Goal: Find contact information: Obtain details needed to contact an individual or organization

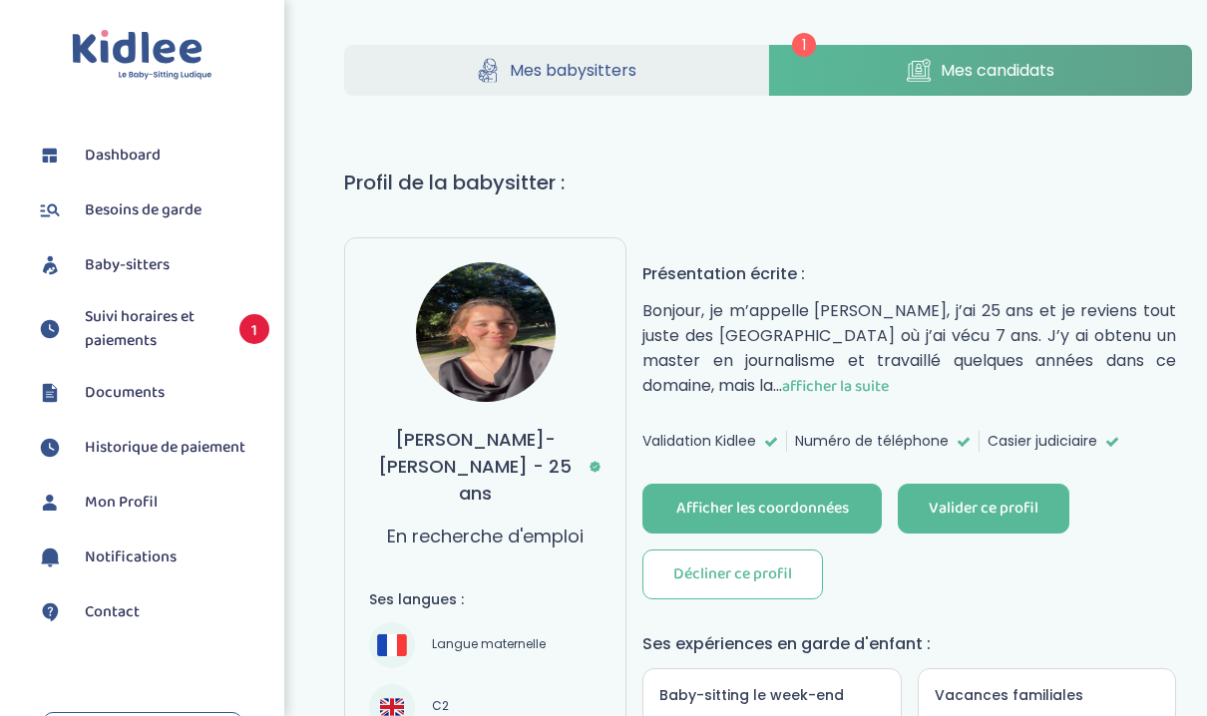
click at [782, 380] on span "afficher la suite" at bounding box center [835, 386] width 107 height 25
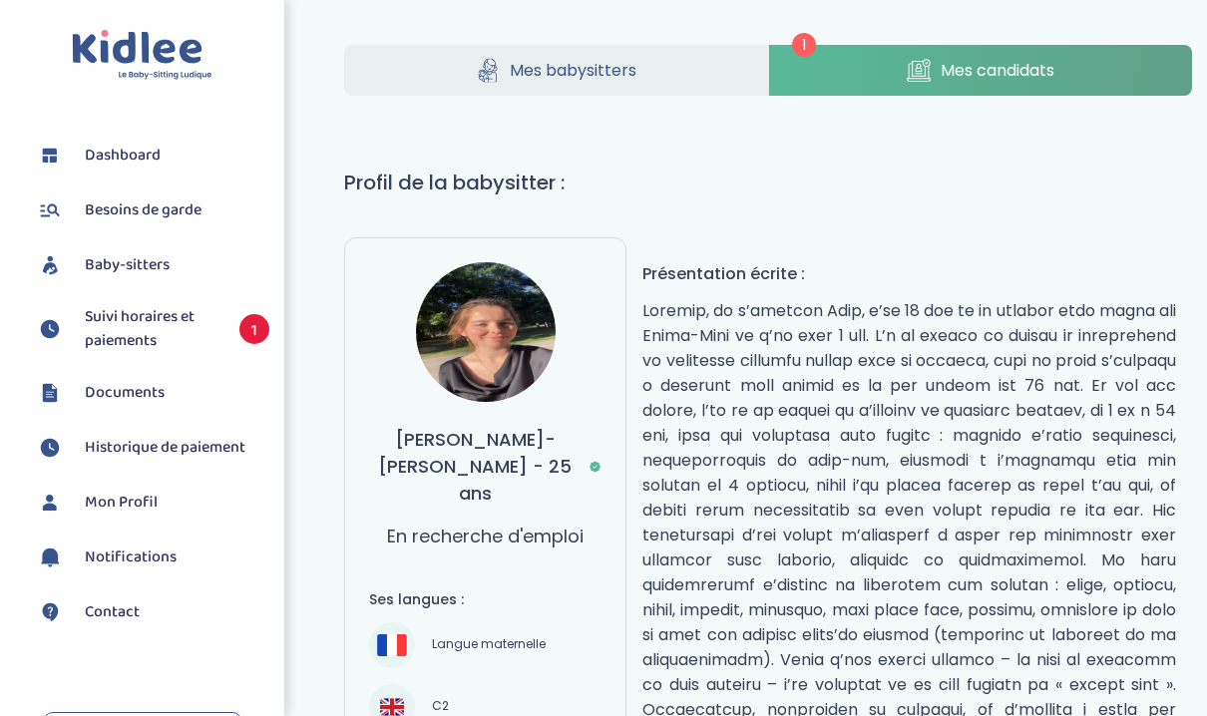
scroll to position [98, 0]
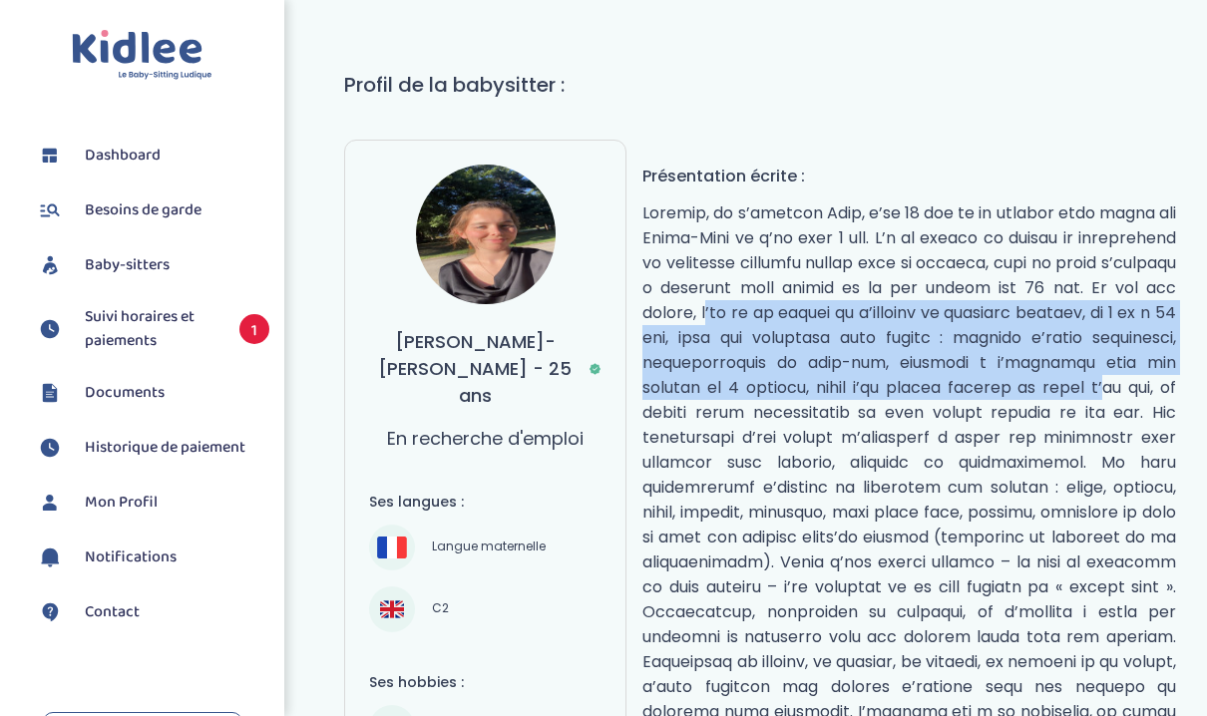
drag, startPoint x: 745, startPoint y: 299, endPoint x: 745, endPoint y: 396, distance: 96.7
click at [745, 396] on p "réduire" at bounding box center [909, 487] width 534 height 574
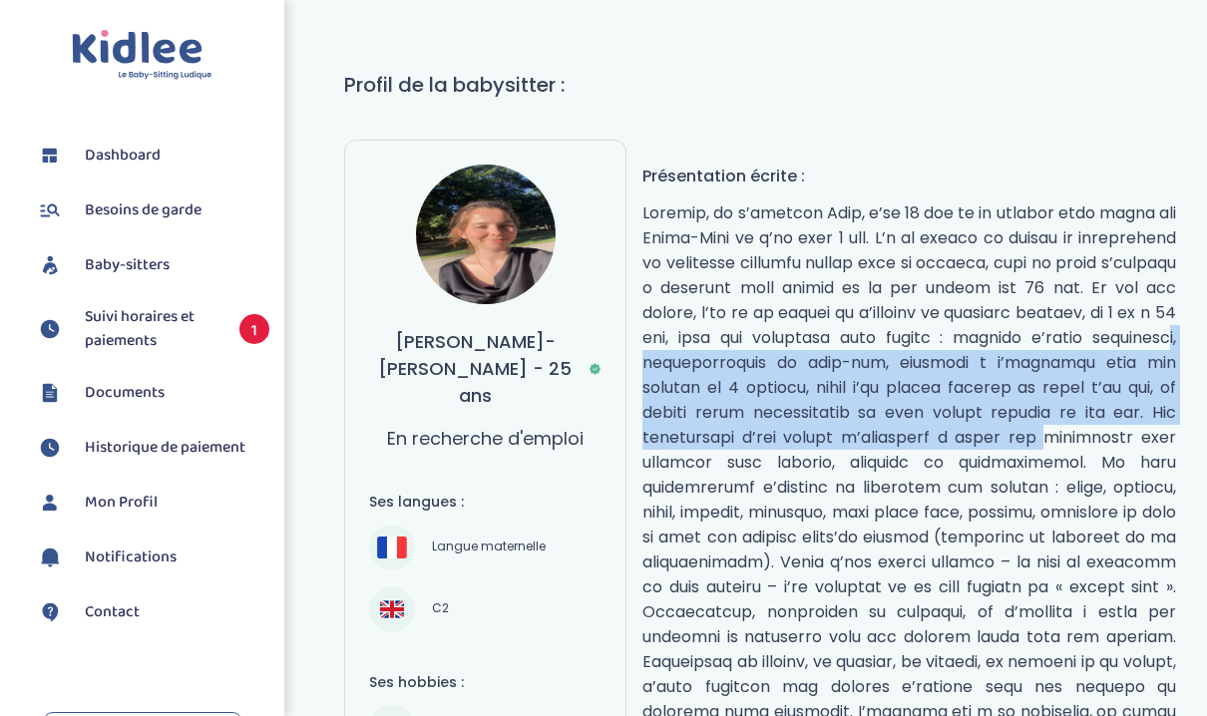
drag, startPoint x: 745, startPoint y: 364, endPoint x: 745, endPoint y: 472, distance: 107.7
click at [745, 472] on p "réduire" at bounding box center [909, 487] width 534 height 574
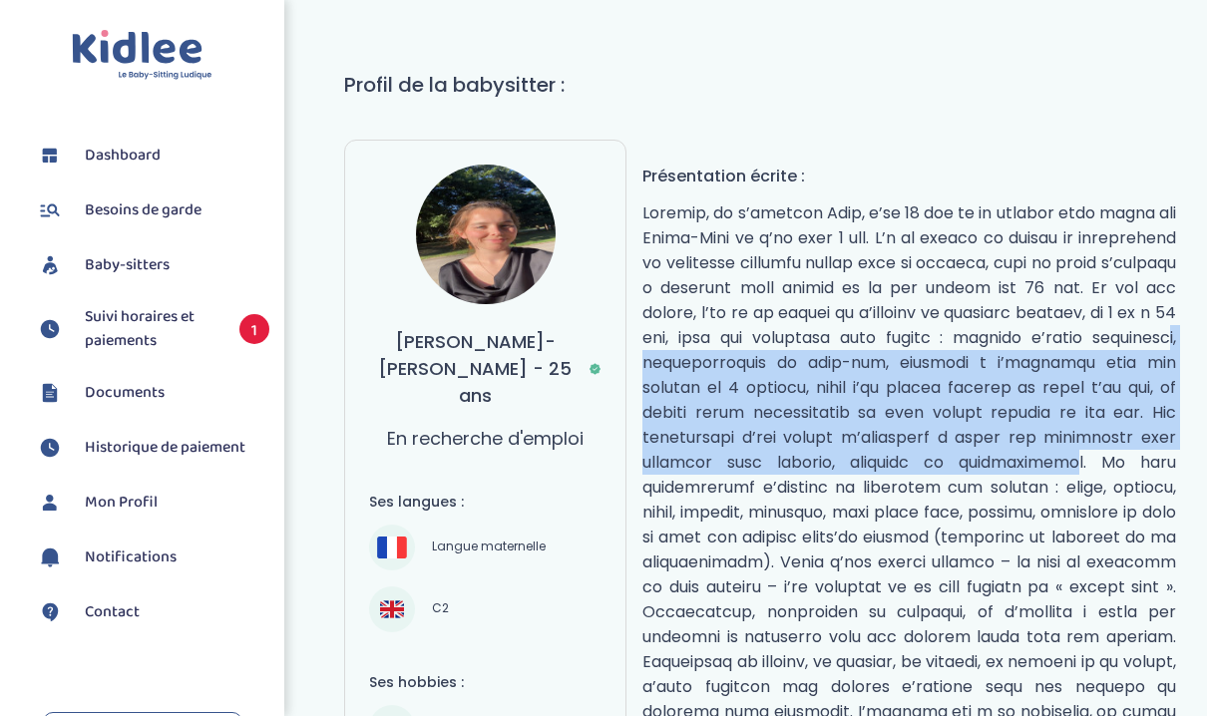
scroll to position [139, 0]
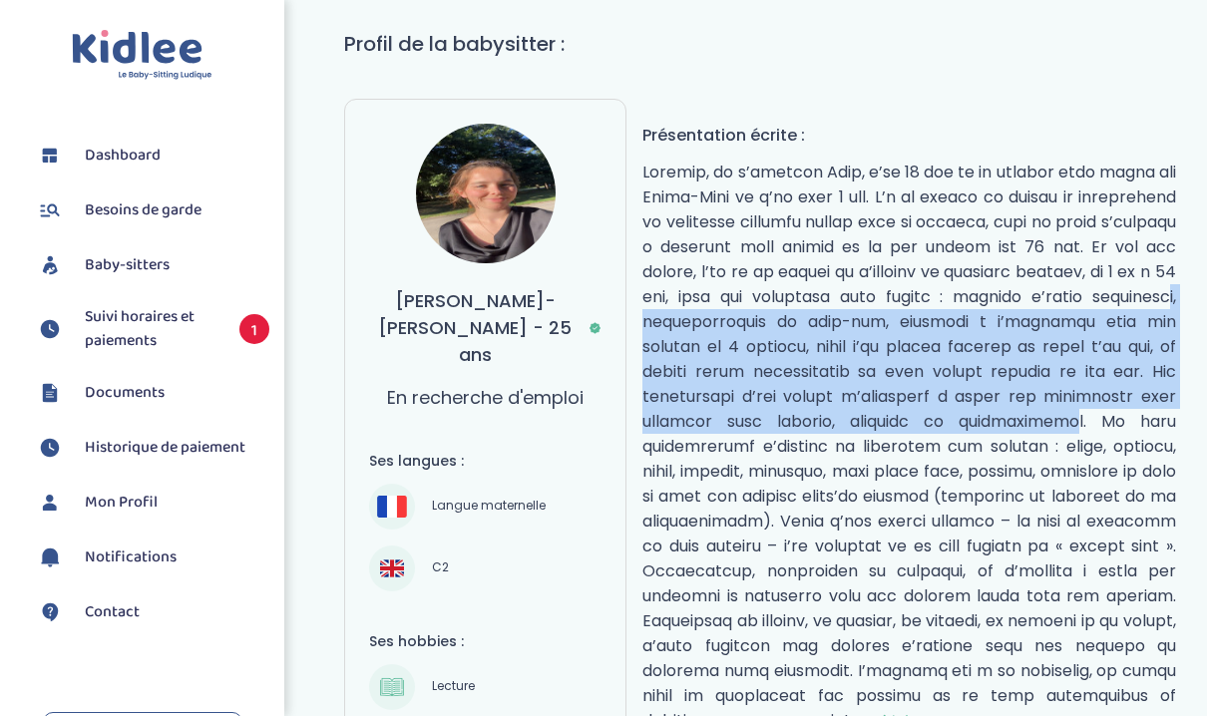
click at [758, 413] on p "réduire" at bounding box center [909, 447] width 534 height 574
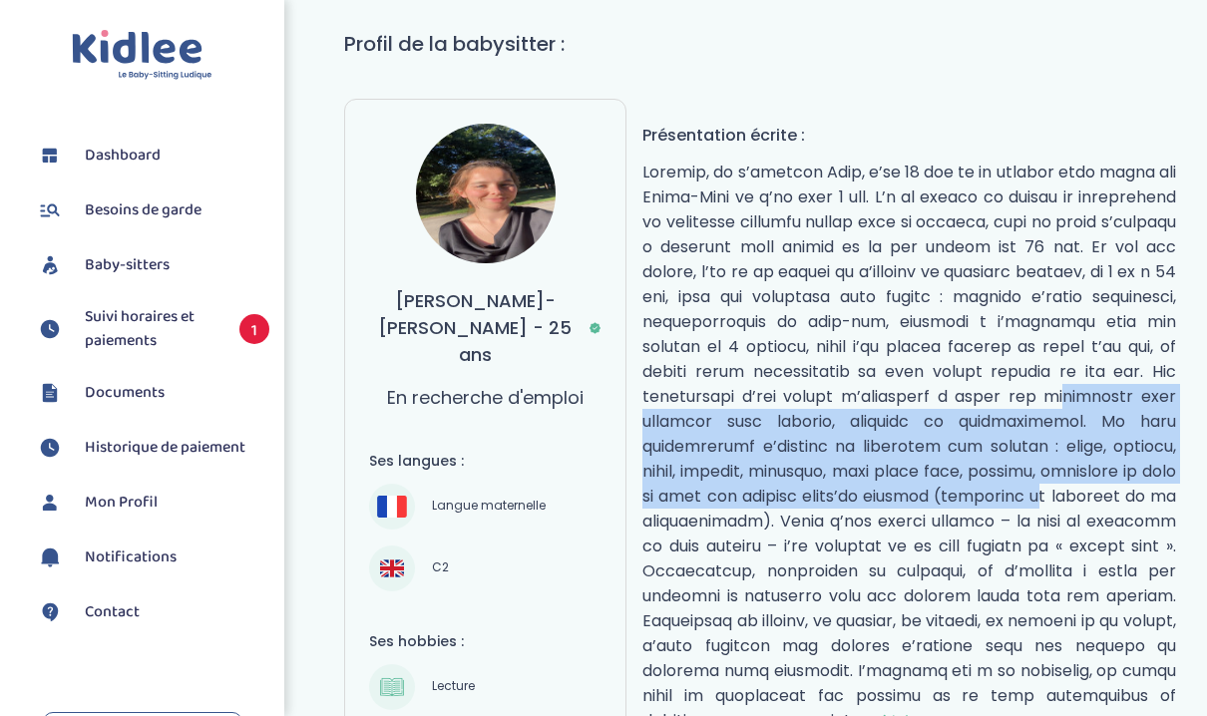
drag, startPoint x: 758, startPoint y: 413, endPoint x: 757, endPoint y: 509, distance: 95.8
click at [757, 509] on p "réduire" at bounding box center [909, 447] width 534 height 574
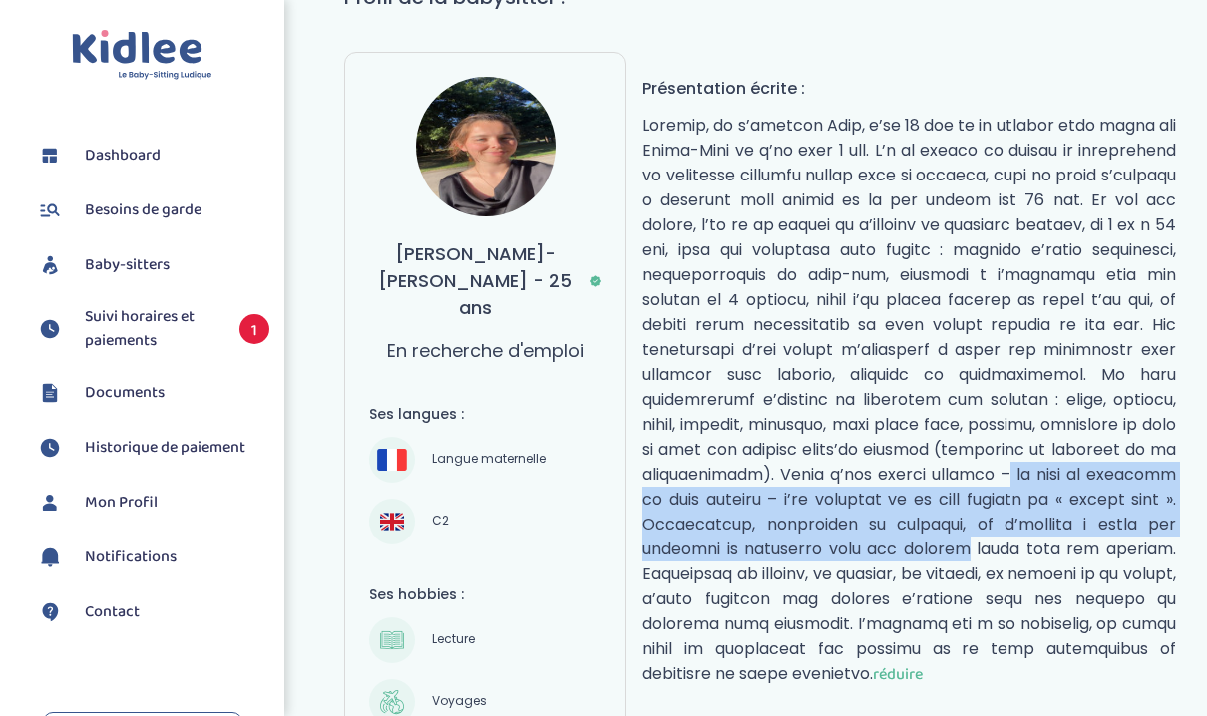
drag, startPoint x: 761, startPoint y: 487, endPoint x: 761, endPoint y: 565, distance: 77.8
click at [761, 565] on p "réduire" at bounding box center [909, 400] width 534 height 574
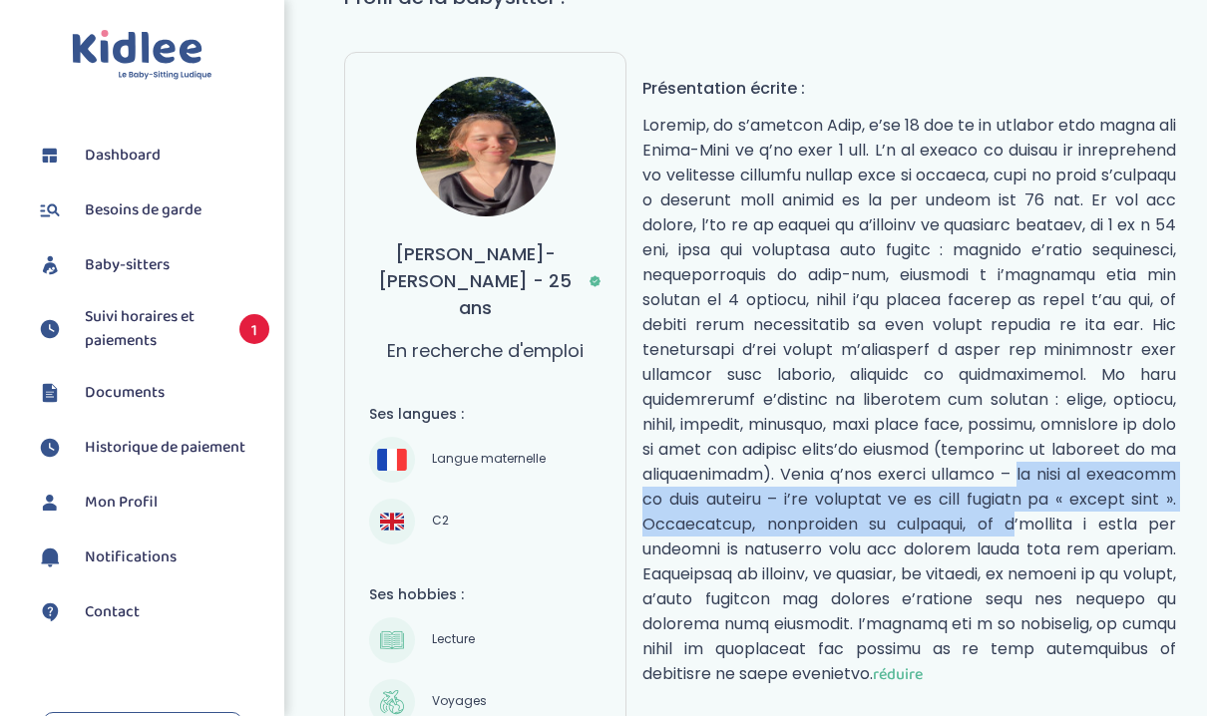
drag, startPoint x: 773, startPoint y: 482, endPoint x: 772, endPoint y: 535, distance: 52.9
click at [772, 535] on p "réduire" at bounding box center [909, 400] width 534 height 574
click at [772, 476] on p "réduire" at bounding box center [909, 400] width 534 height 574
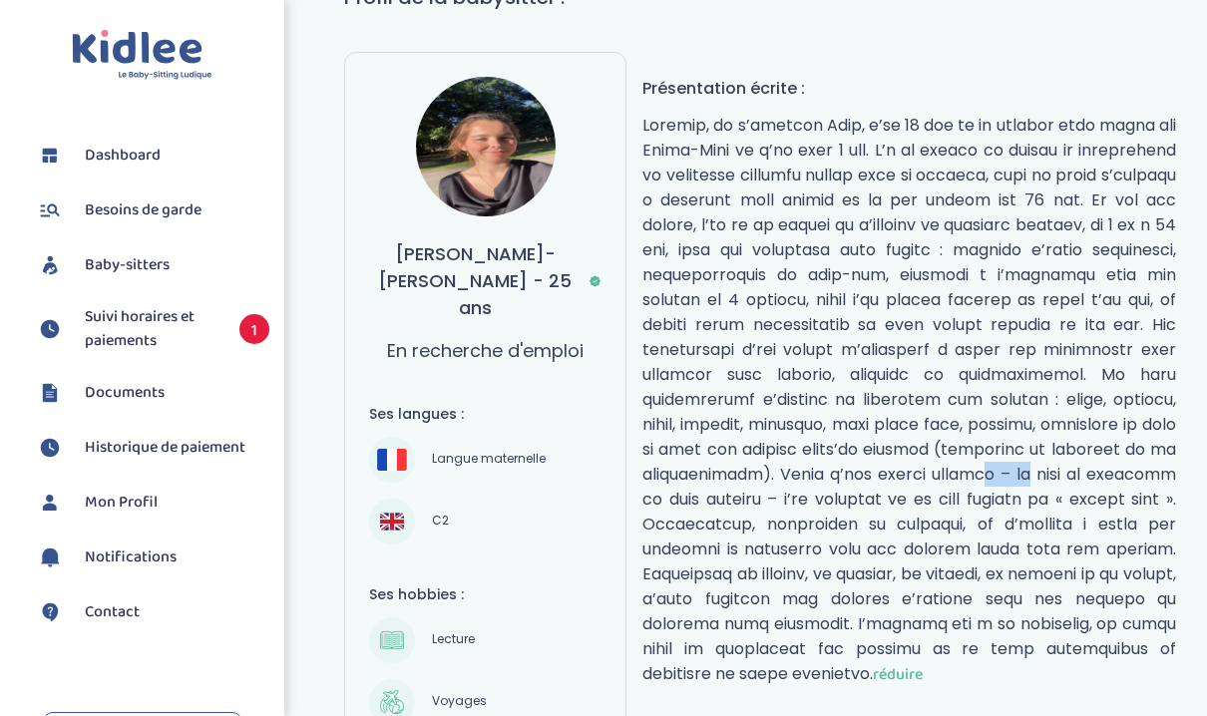
click at [772, 476] on p "réduire" at bounding box center [909, 400] width 534 height 574
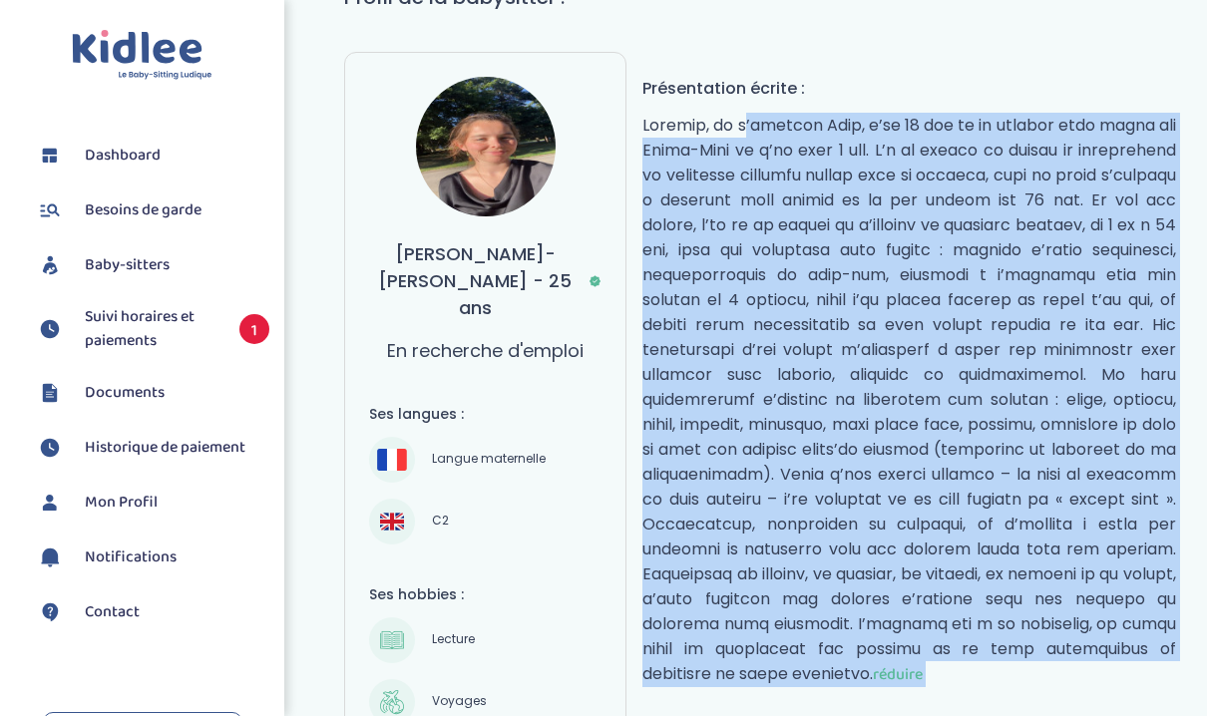
click at [772, 476] on p "réduire" at bounding box center [909, 400] width 534 height 574
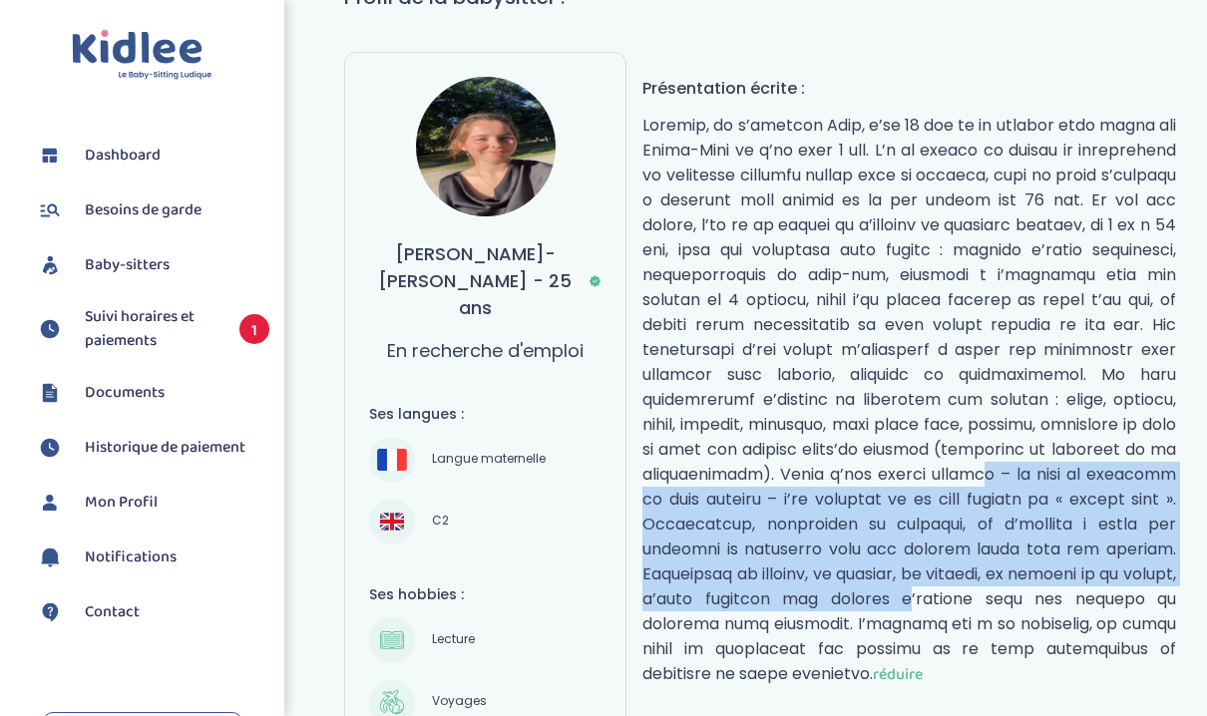
drag, startPoint x: 772, startPoint y: 476, endPoint x: 768, endPoint y: 609, distance: 133.7
click at [768, 609] on p "réduire" at bounding box center [909, 400] width 534 height 574
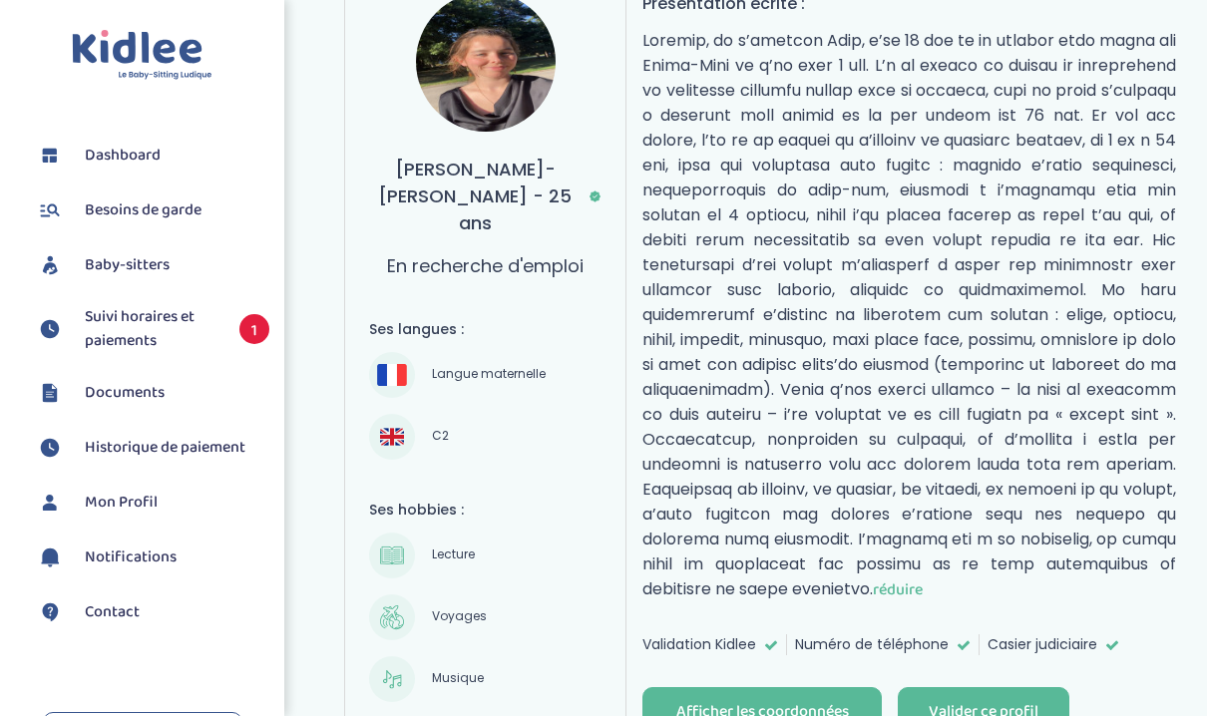
click at [782, 545] on p "réduire" at bounding box center [909, 315] width 534 height 574
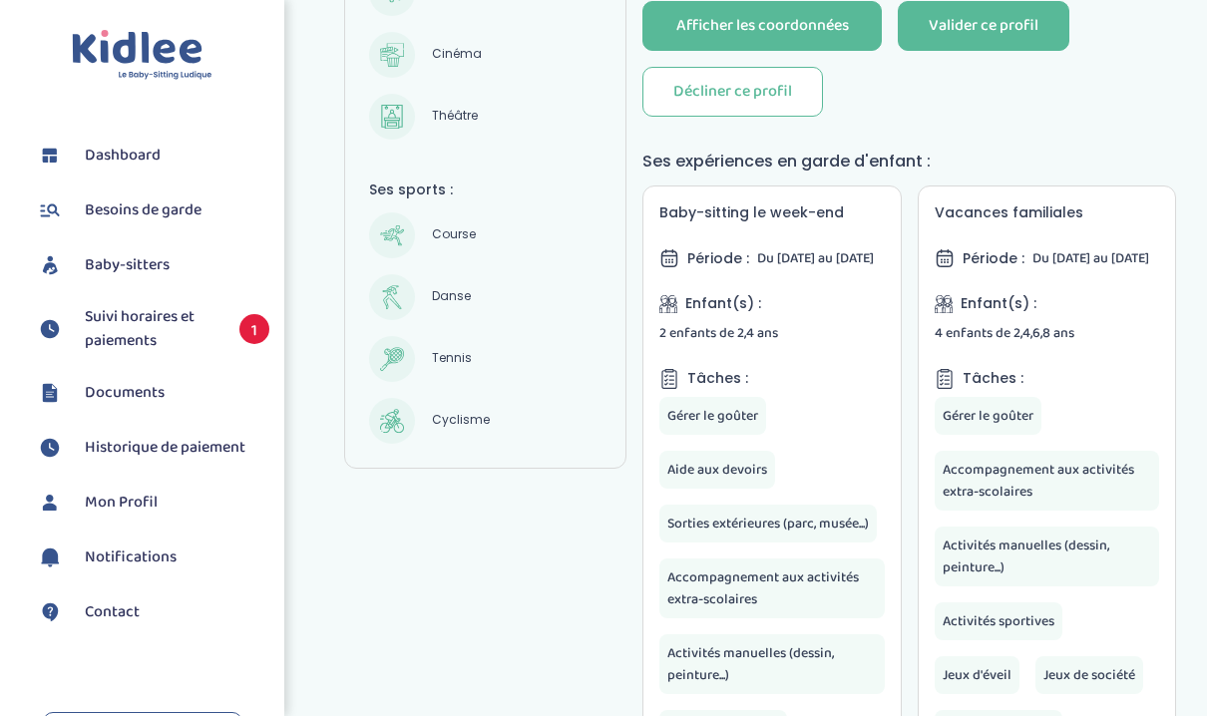
scroll to position [1168, 0]
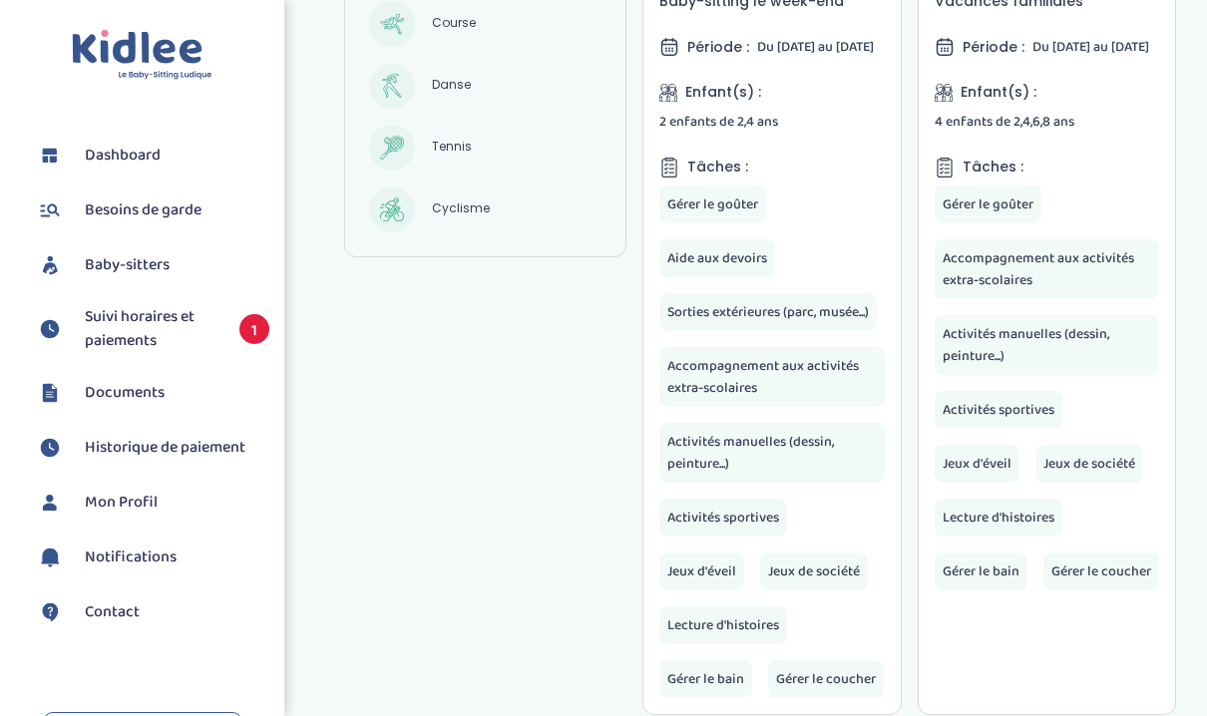
click at [124, 339] on span "Suivi horaires et paiements" at bounding box center [152, 329] width 135 height 48
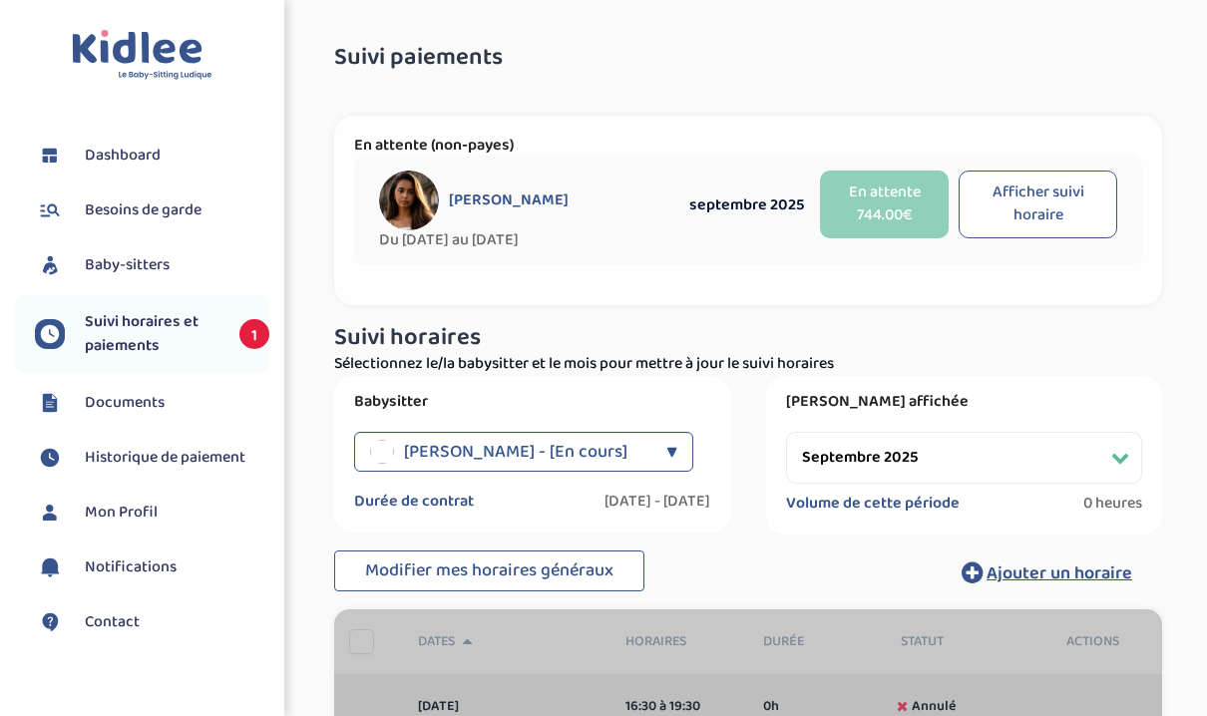
select select "septembre 2025"
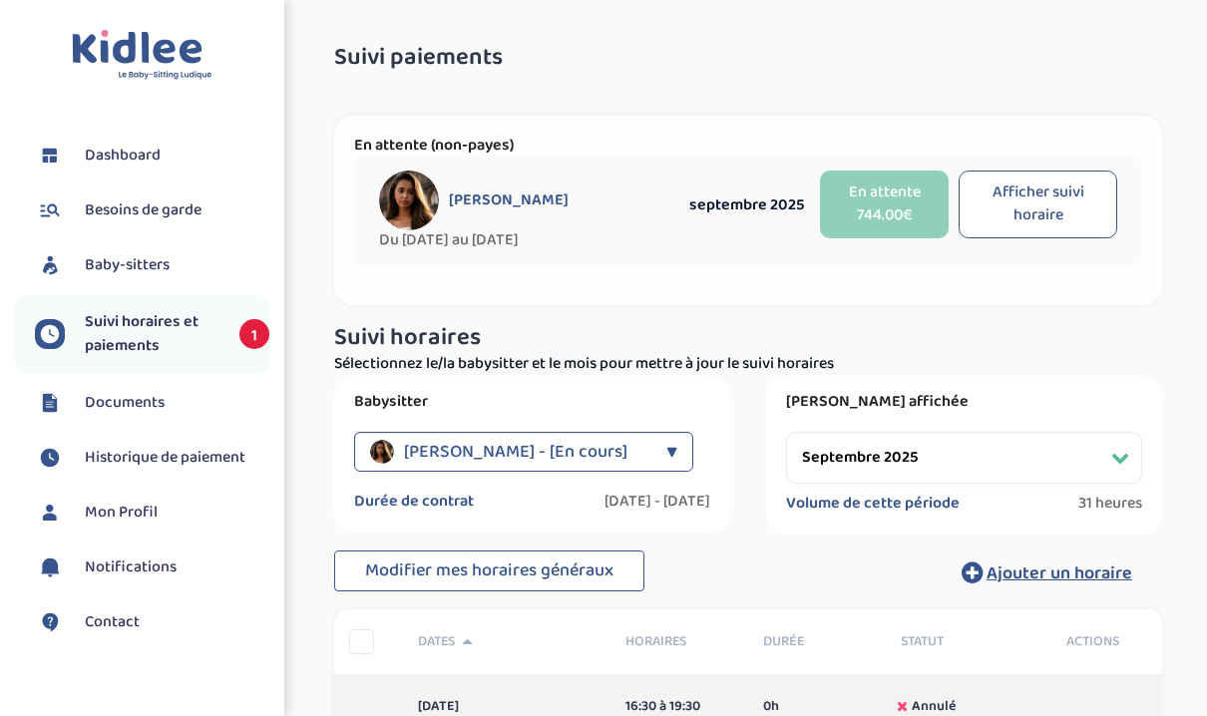
click at [130, 72] on img at bounding box center [142, 55] width 141 height 51
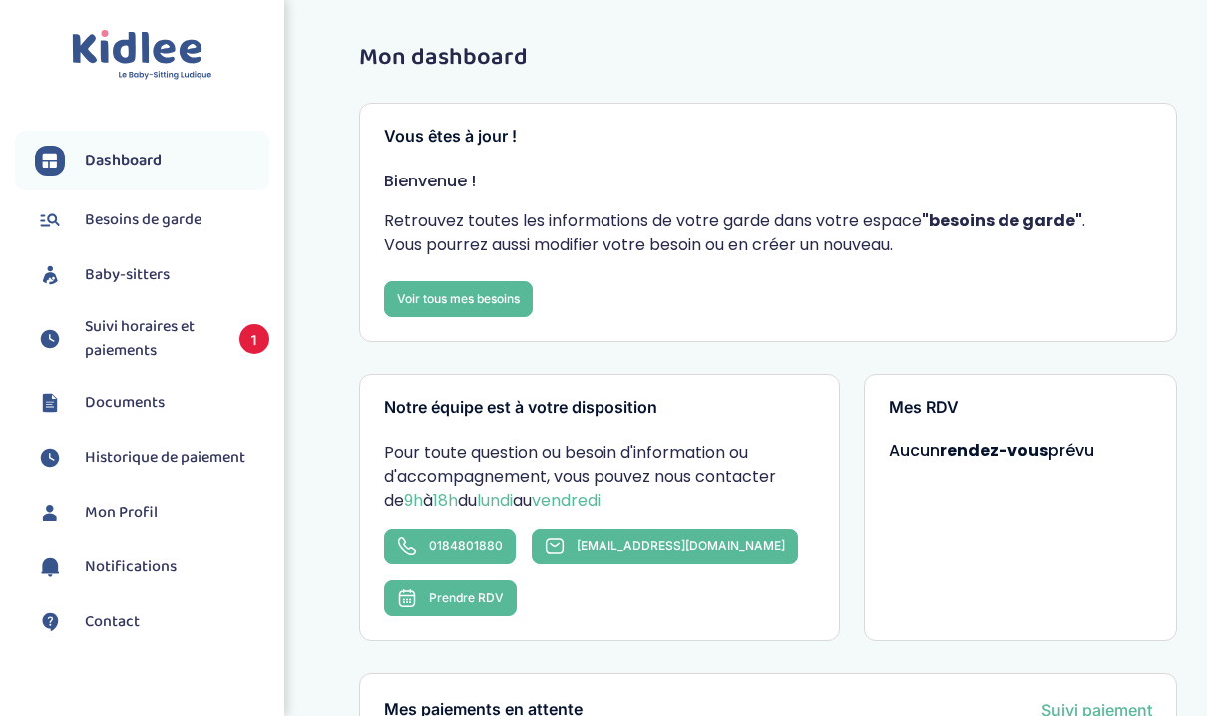
click at [140, 267] on span "Baby-sitters" at bounding box center [127, 275] width 85 height 24
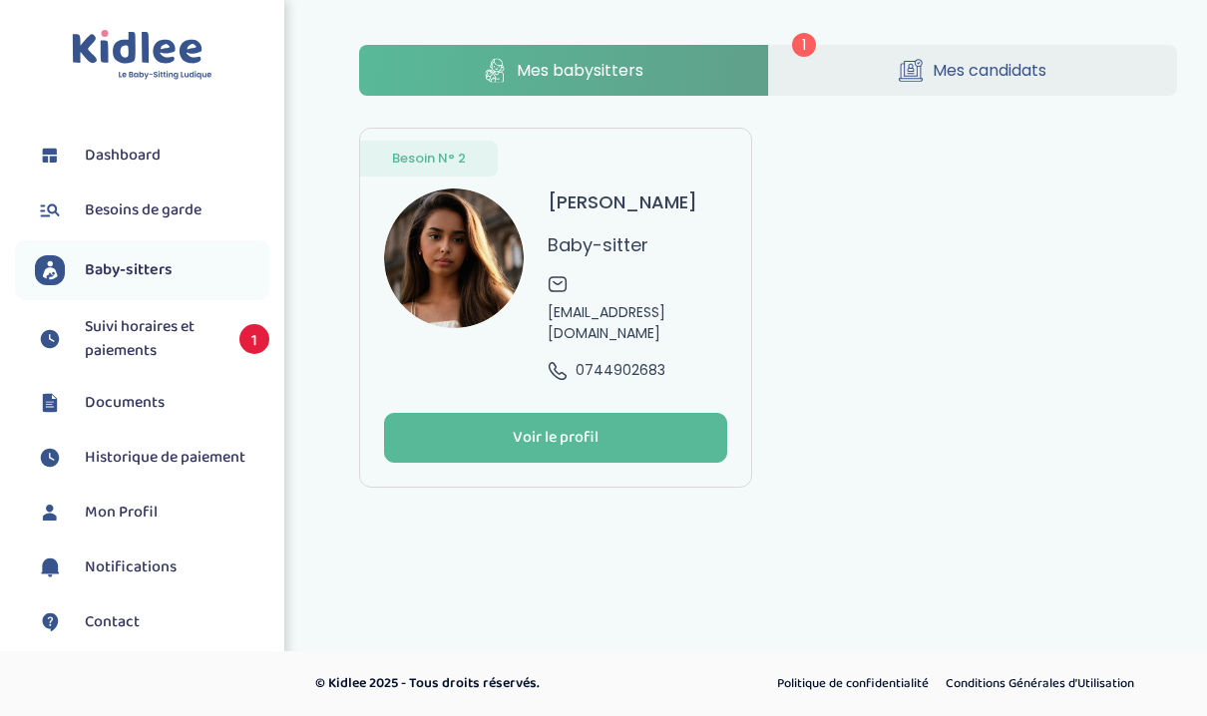
click at [882, 54] on link "Mes candidats" at bounding box center [973, 70] width 409 height 51
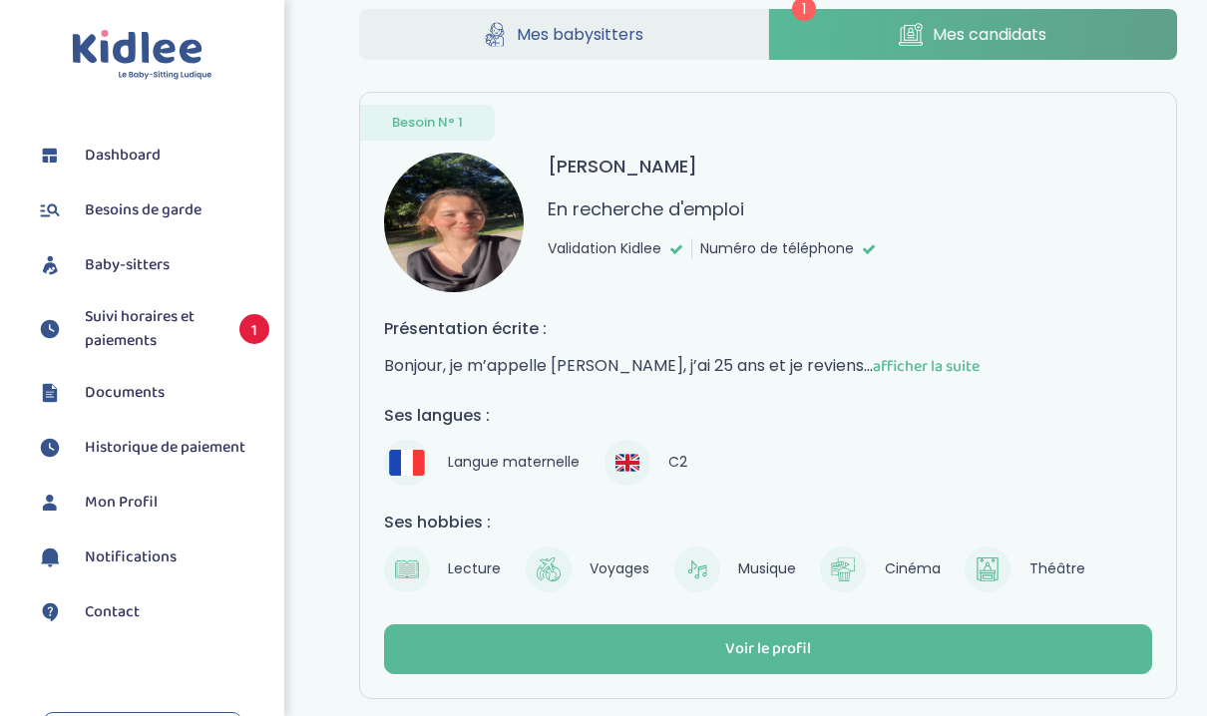
scroll to position [39, 0]
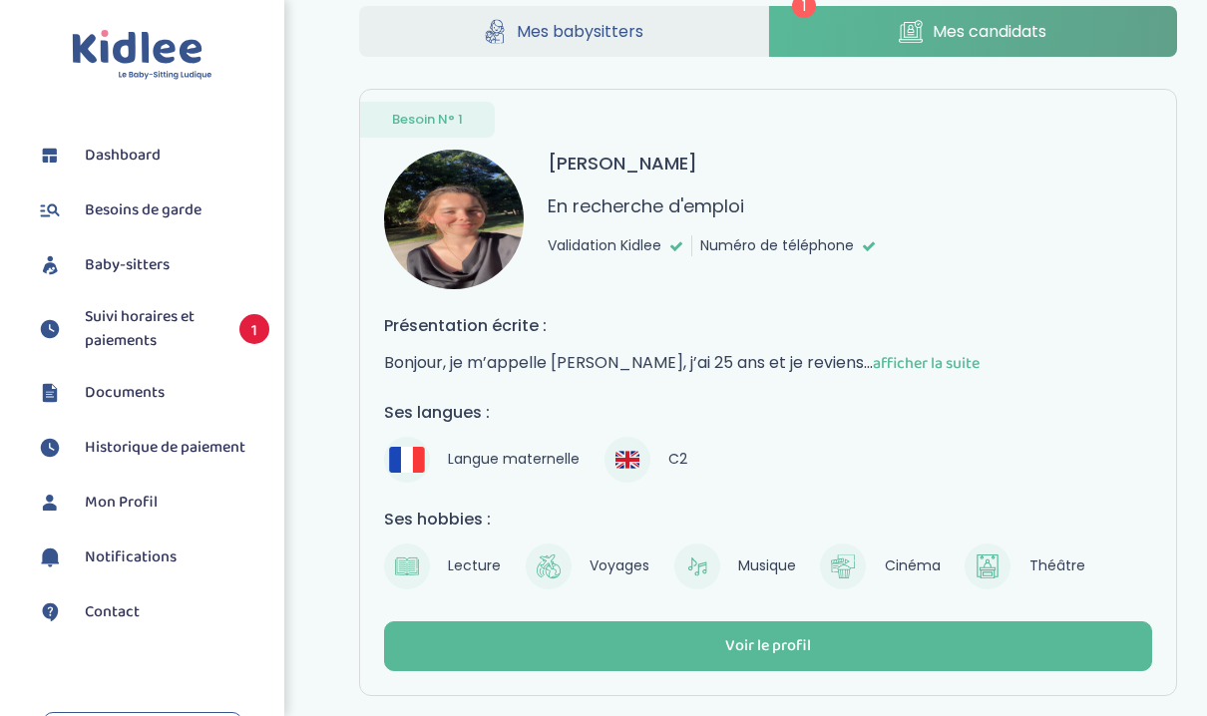
click at [873, 362] on span "afficher la suite" at bounding box center [926, 363] width 107 height 25
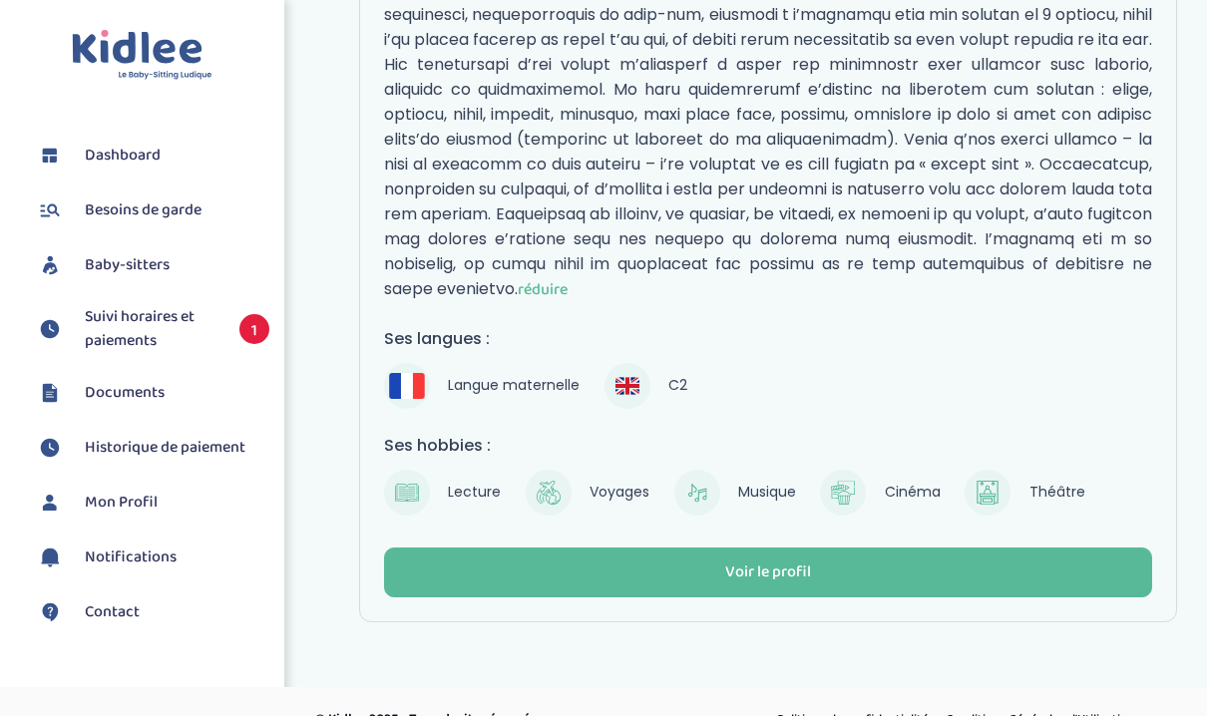
scroll to position [488, 0]
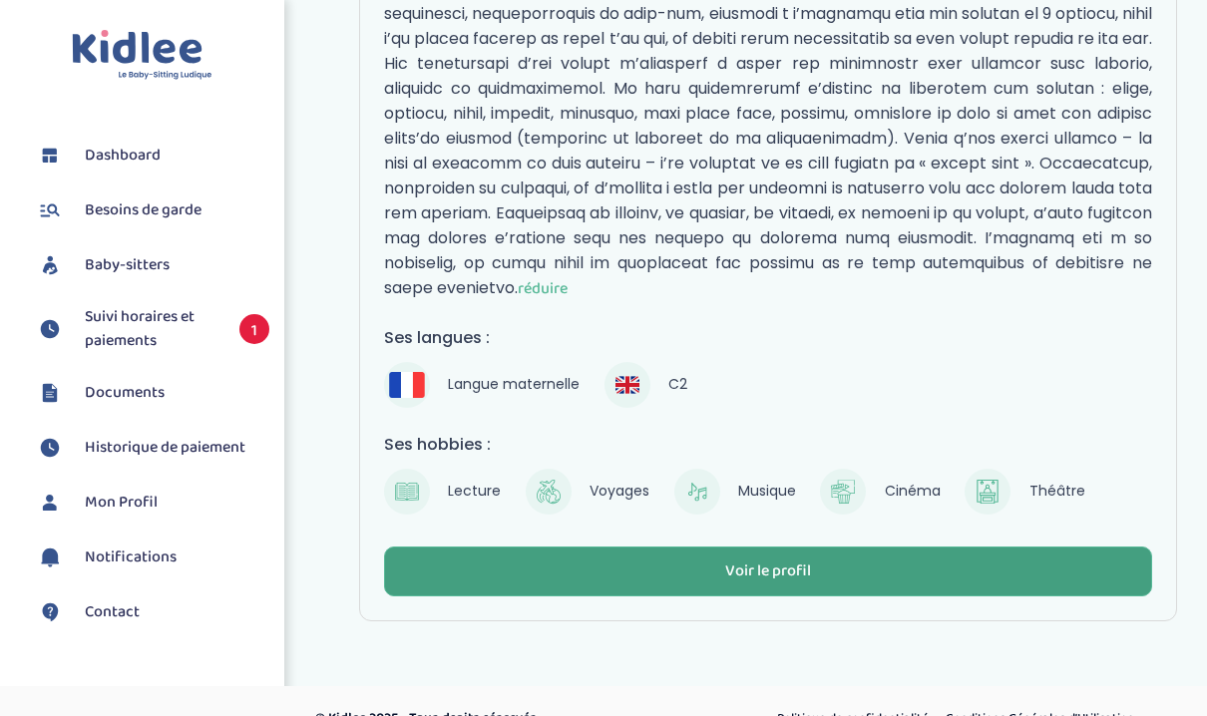
click at [778, 561] on div "Voir le profil" at bounding box center [768, 572] width 86 height 23
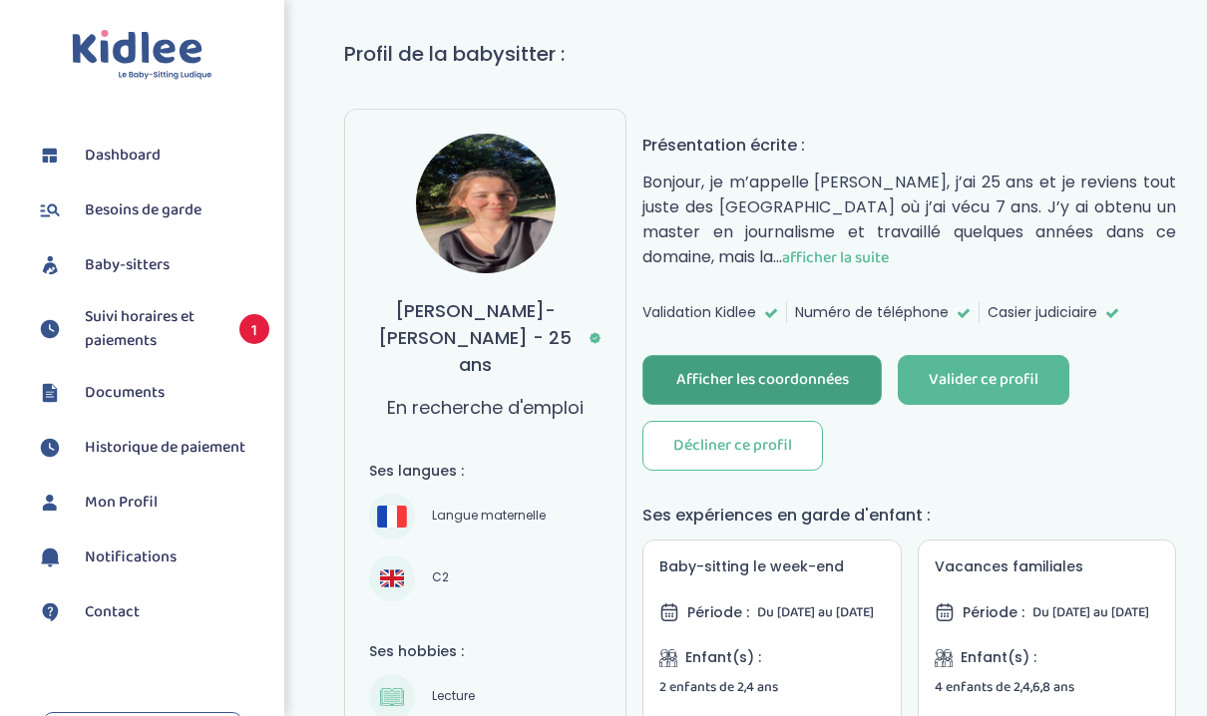
scroll to position [67, 0]
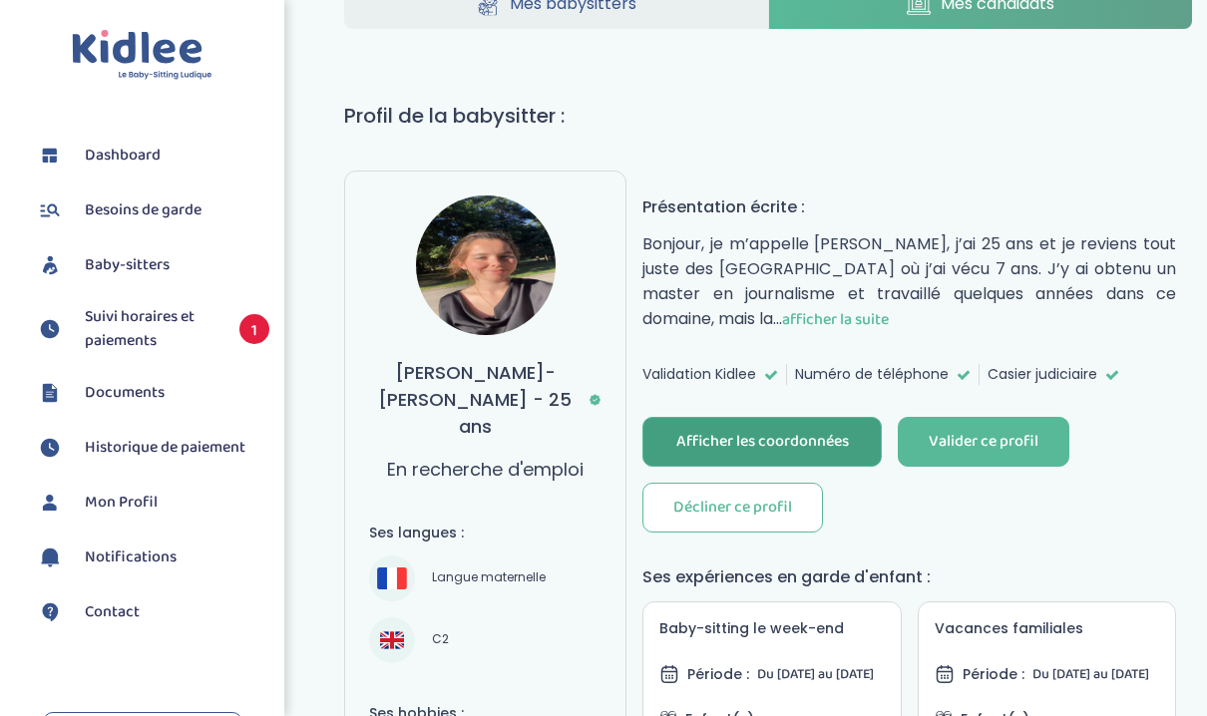
click at [735, 440] on div "Afficher les coordonnées" at bounding box center [762, 442] width 173 height 23
